Goal: Obtain resource: Download file/media

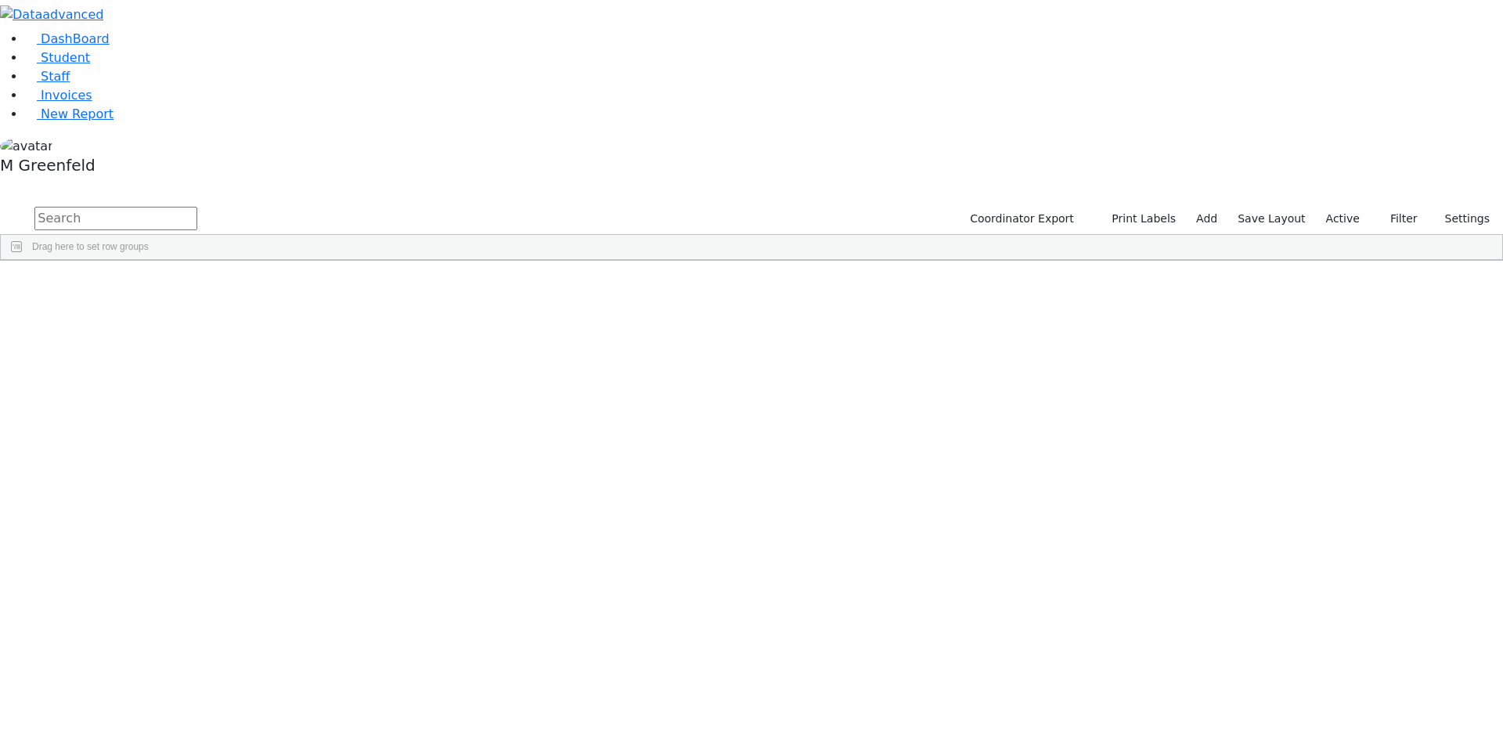
click at [1339, 207] on label "Active" at bounding box center [1343, 219] width 48 height 24
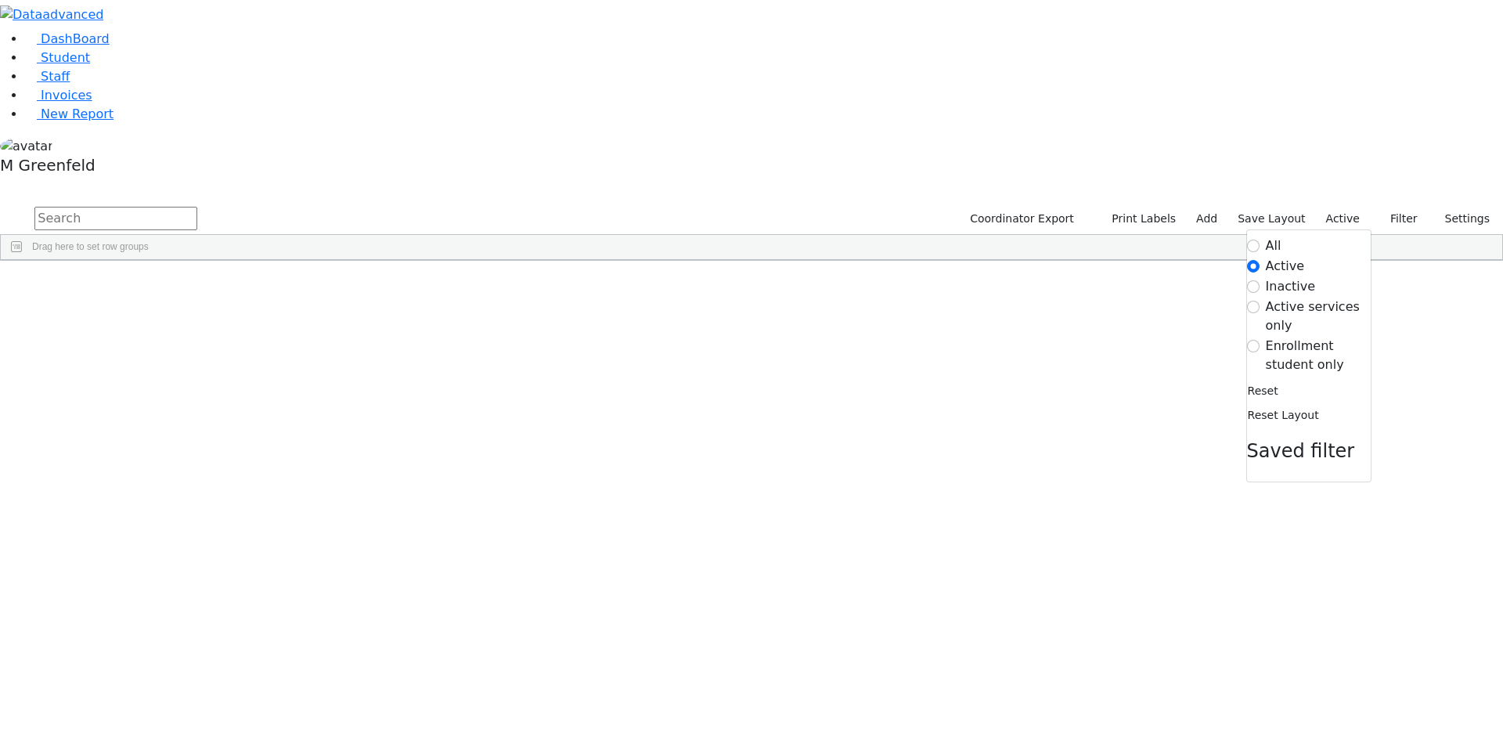
click at [1289, 337] on label "Enrollment student only" at bounding box center [1318, 356] width 105 height 38
click at [1259, 340] on input "Enrollment student only" at bounding box center [1253, 346] width 13 height 13
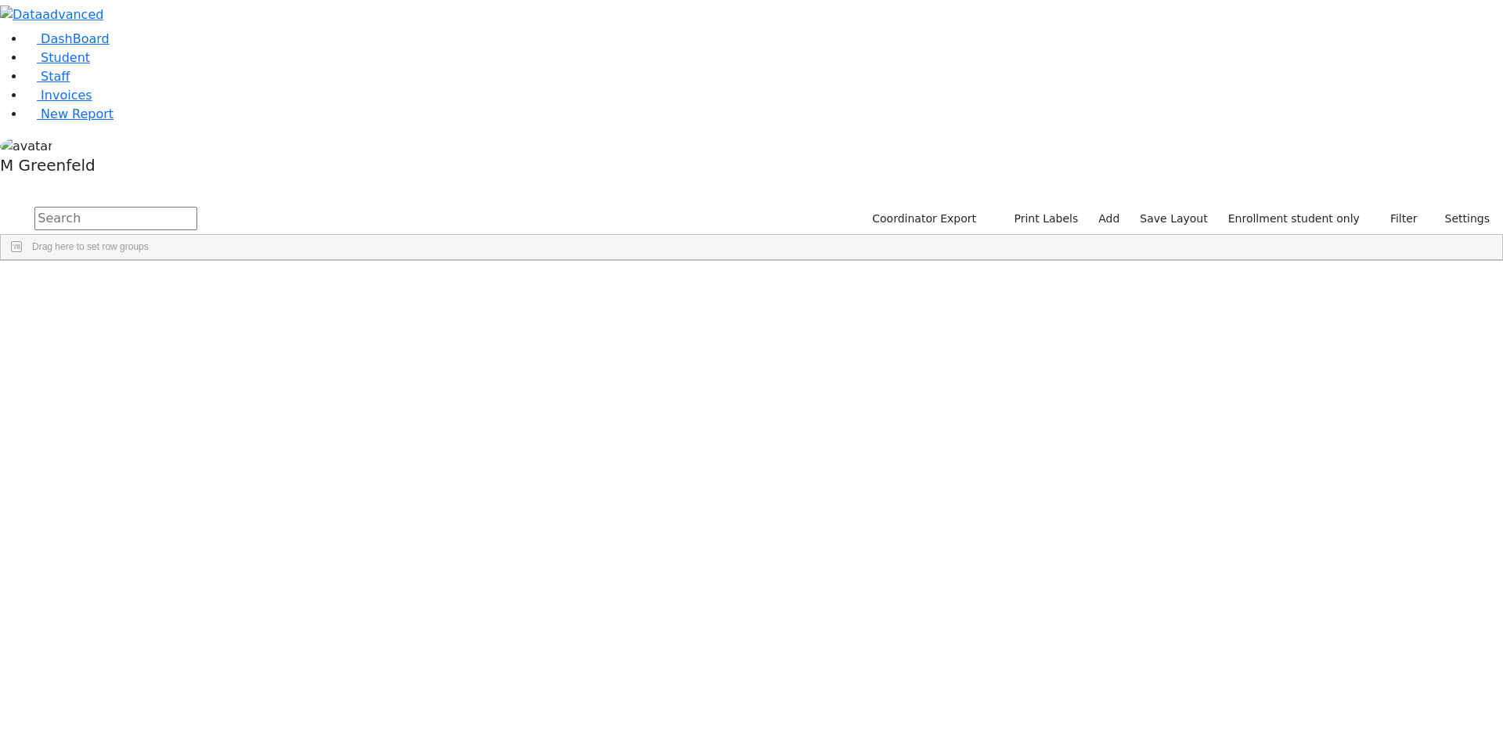
scroll to position [336, 0]
click at [232, 673] on div "Nichy" at bounding box center [194, 684] width 75 height 22
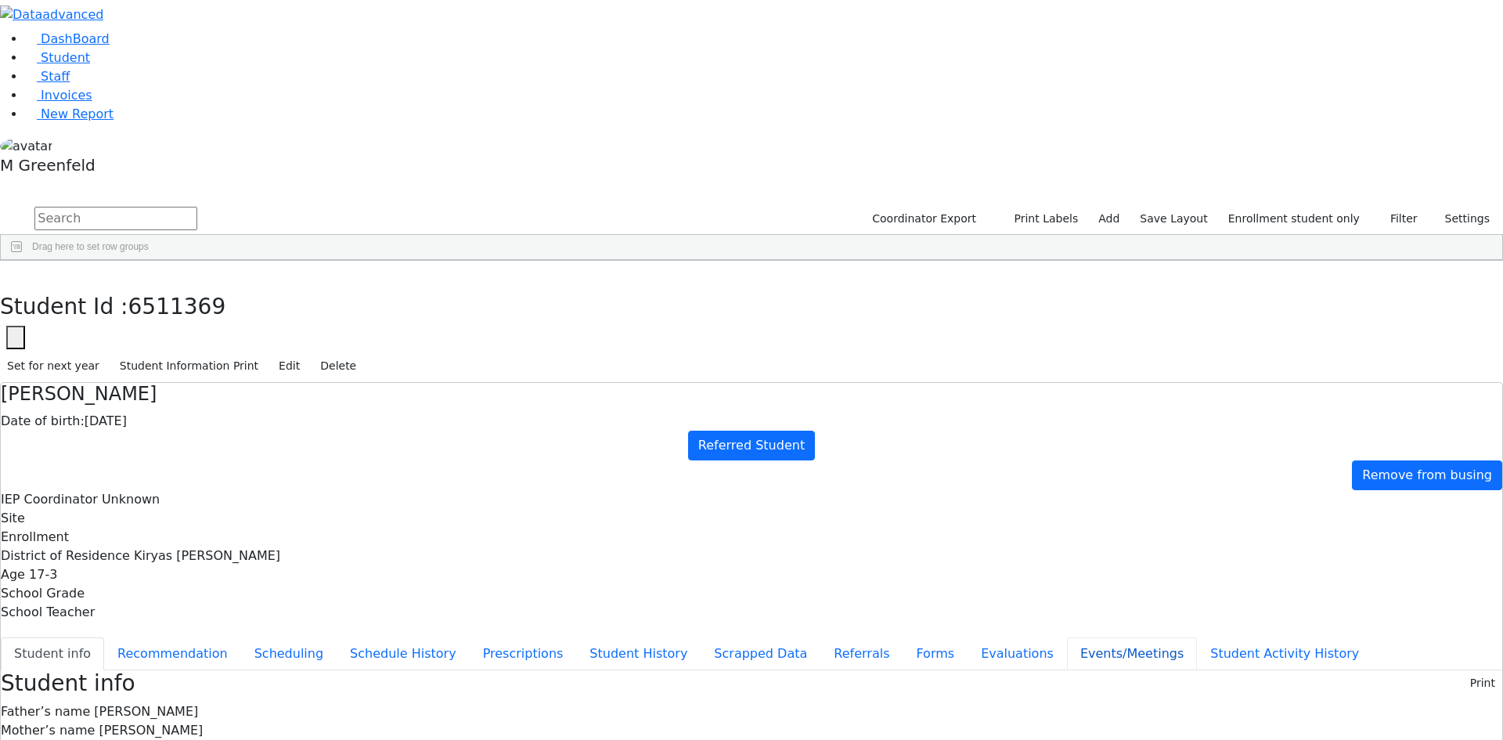
click at [1067, 637] on button "Events/Meetings" at bounding box center [1132, 653] width 130 height 33
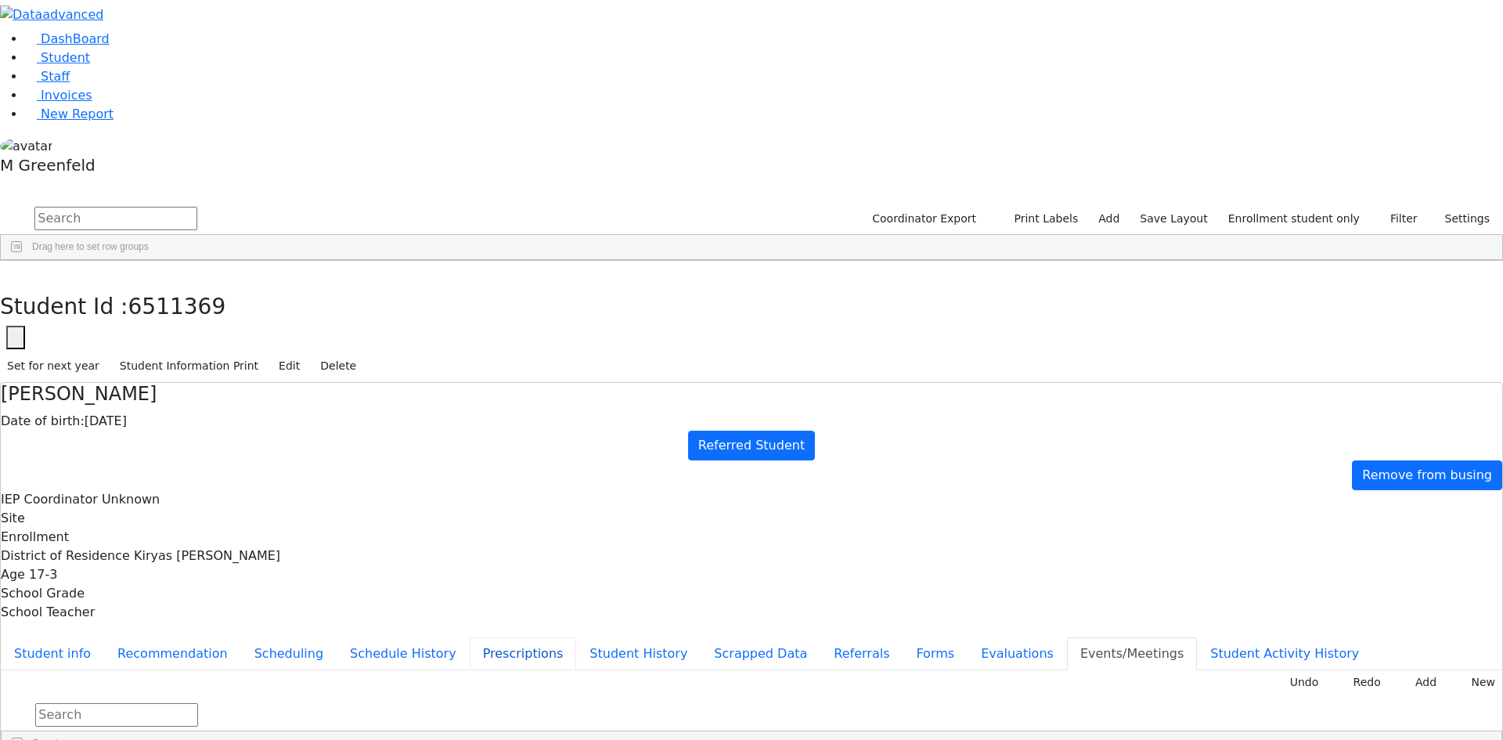
click at [470, 637] on button "Prescriptions" at bounding box center [523, 653] width 107 height 33
click at [241, 637] on button "Recommendation" at bounding box center [172, 653] width 137 height 33
checkbox input "true"
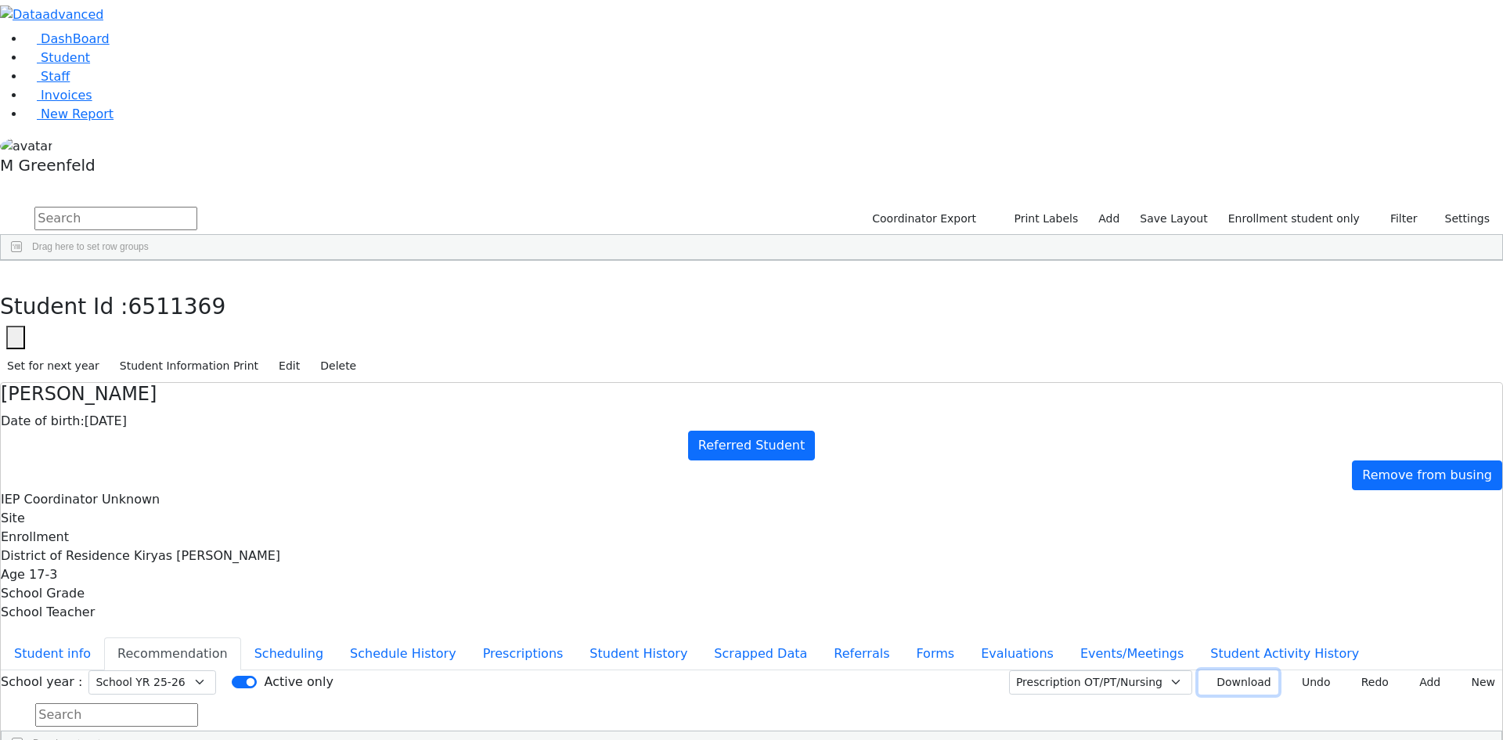
click at [1237, 670] on button "Download" at bounding box center [1238, 682] width 80 height 24
